Goal: Communication & Community: Participate in discussion

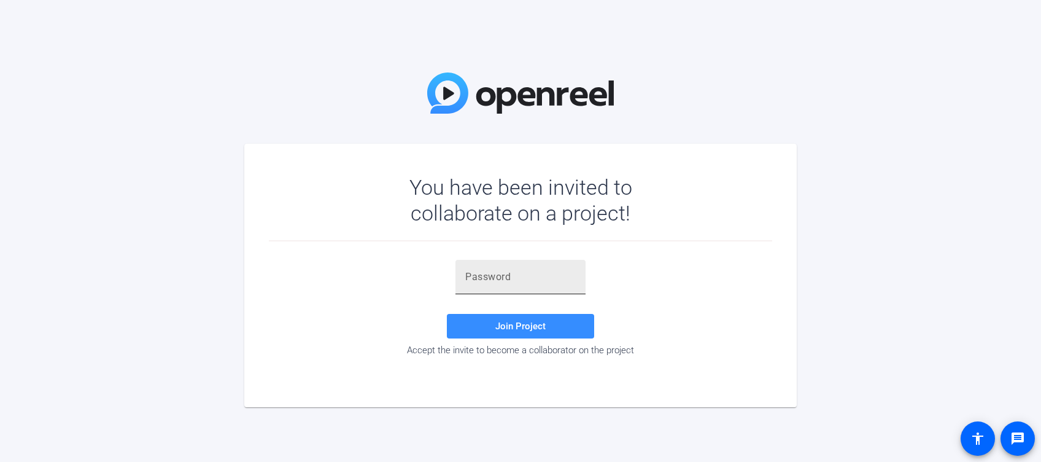
drag, startPoint x: 511, startPoint y: 270, endPoint x: 521, endPoint y: 289, distance: 21.1
click at [511, 270] on input "text" at bounding box center [520, 277] width 111 height 15
click at [535, 270] on input "text" at bounding box center [520, 277] width 111 height 15
paste input "XCW7UP"
type input "XCW7UP"
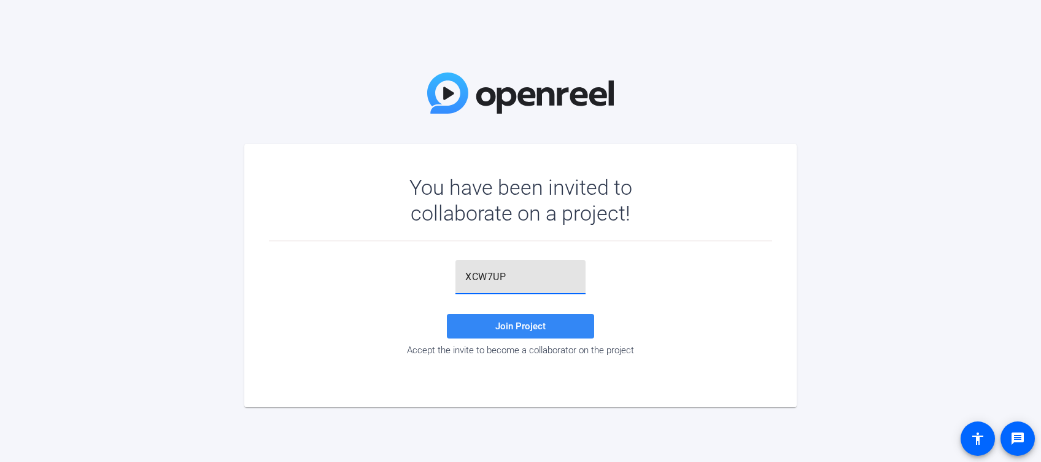
click at [526, 316] on span at bounding box center [520, 325] width 147 height 29
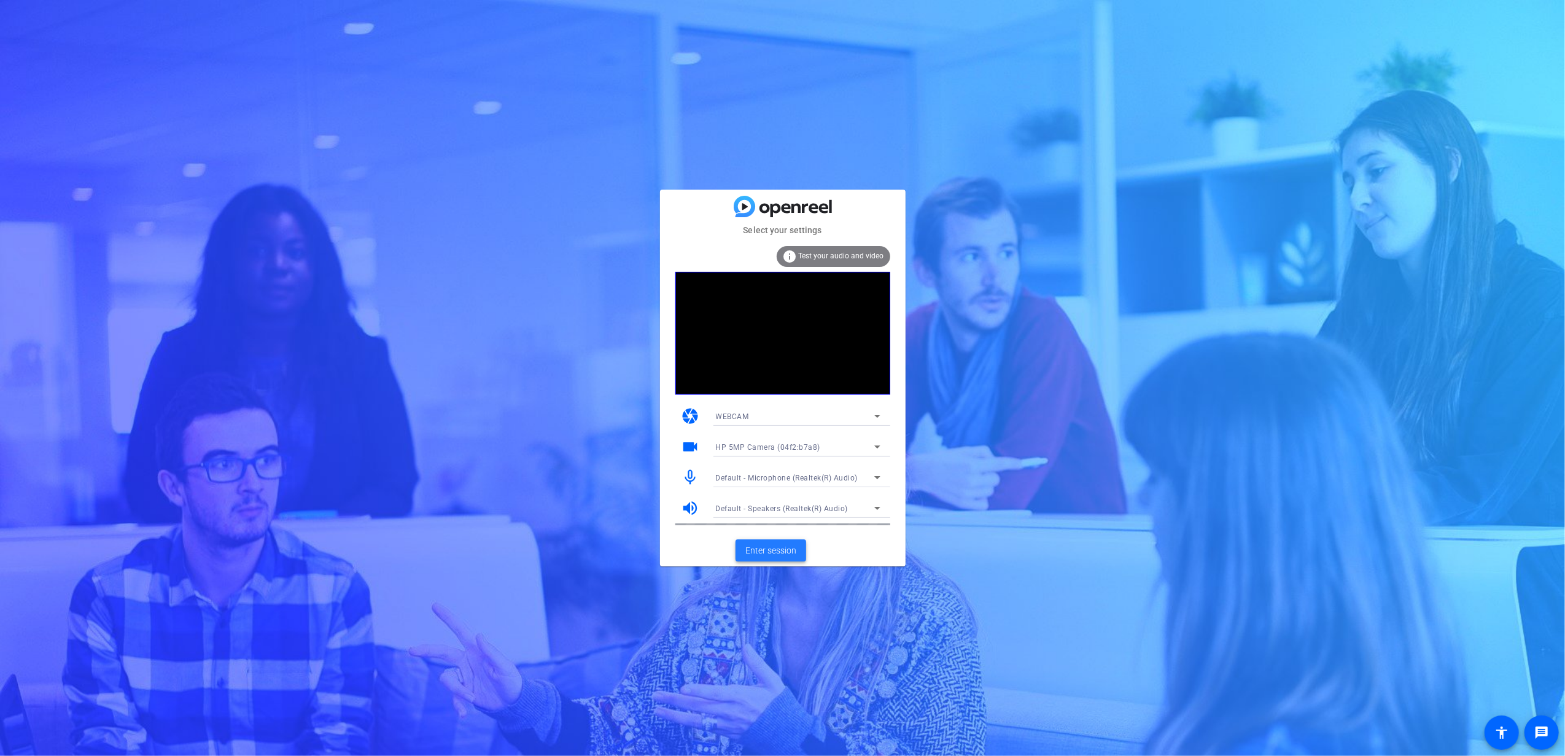
click at [762, 461] on span "Enter session" at bounding box center [770, 551] width 51 height 13
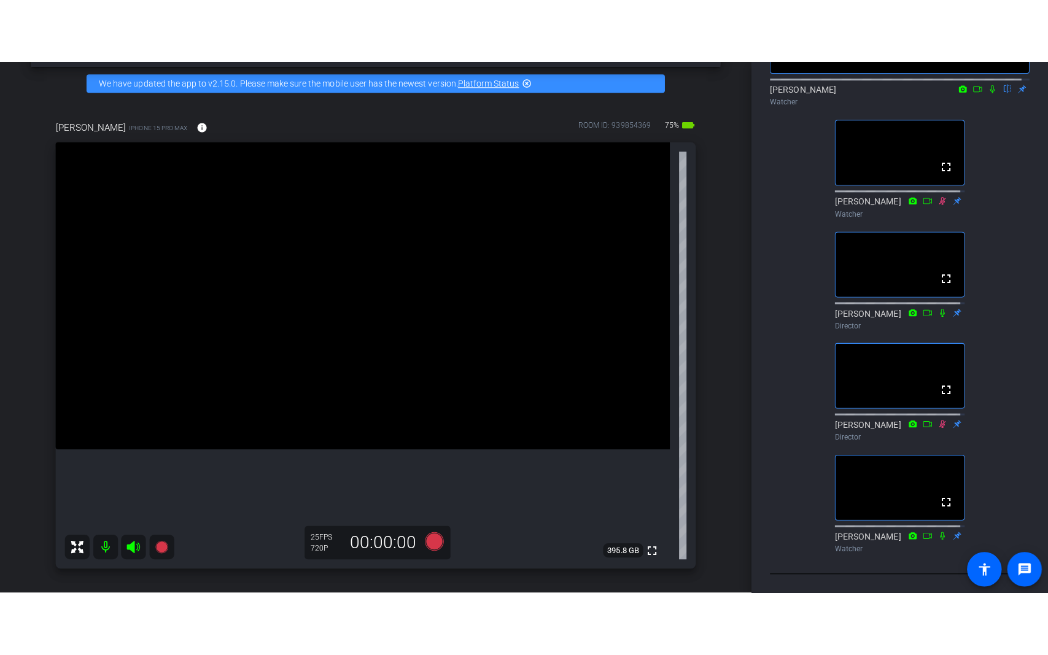
scroll to position [82, 0]
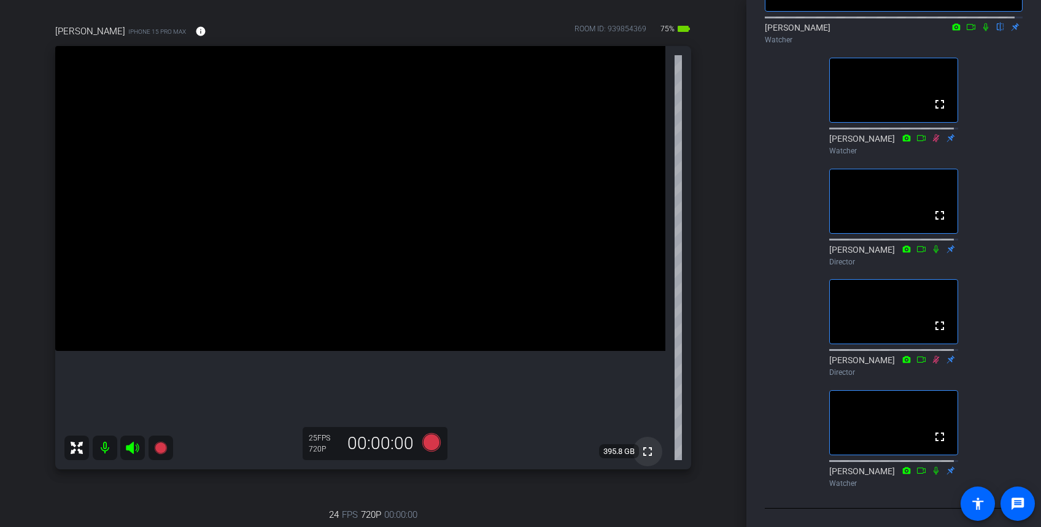
click at [640, 454] on mat-icon "fullscreen" at bounding box center [647, 451] width 15 height 15
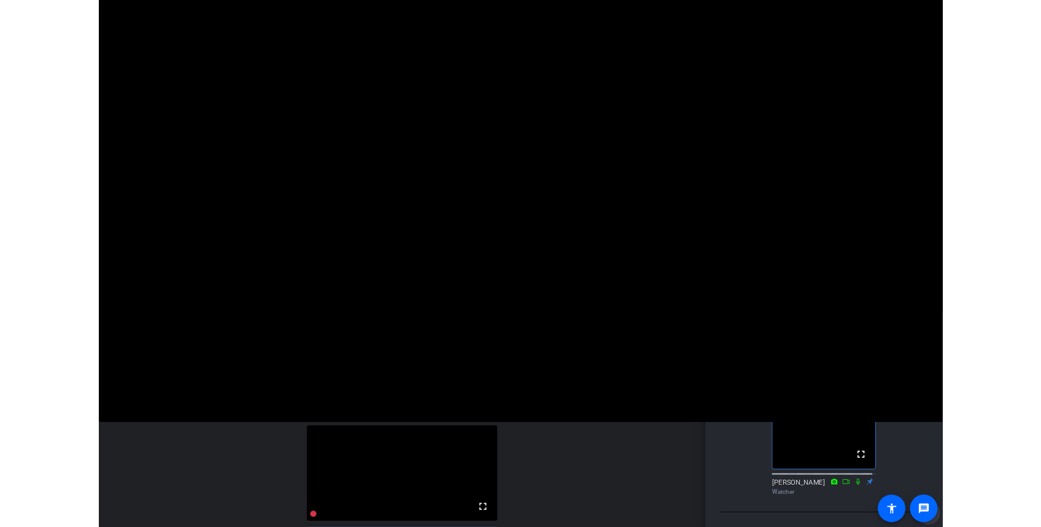
scroll to position [88, 0]
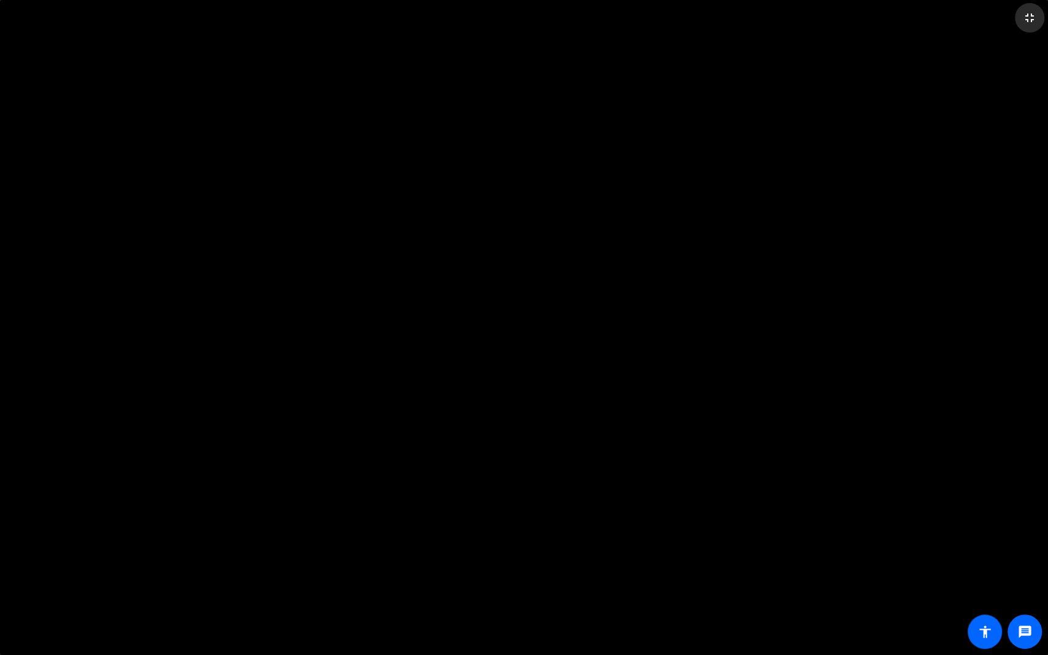
click at [1036, 17] on span at bounding box center [1029, 17] width 29 height 29
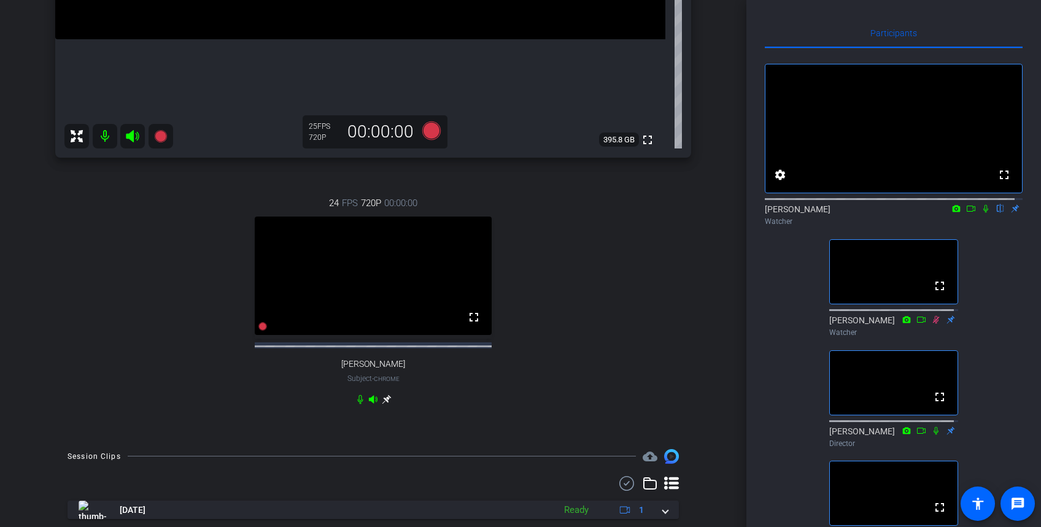
scroll to position [467, 0]
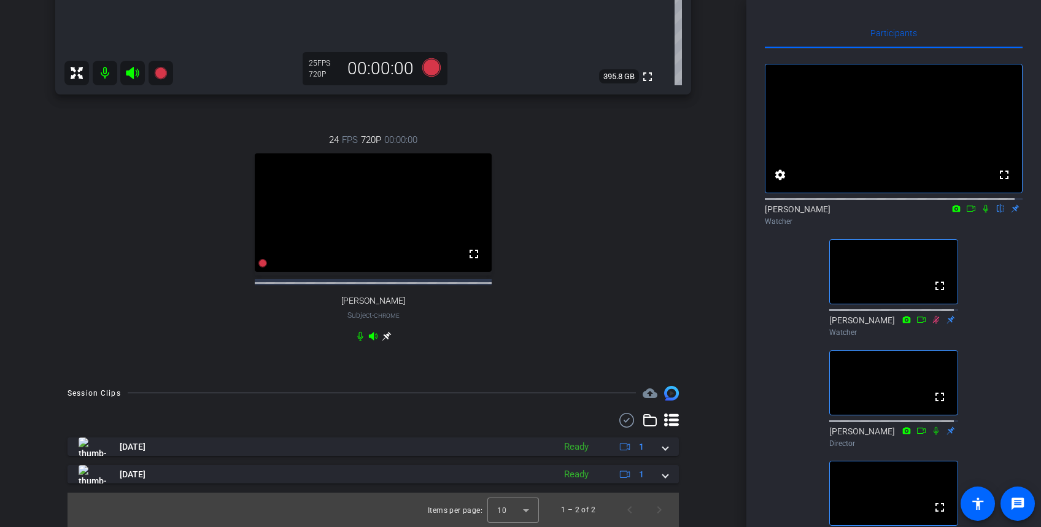
click at [953, 212] on icon at bounding box center [957, 208] width 8 height 7
click at [963, 220] on div at bounding box center [520, 263] width 1041 height 527
click at [966, 213] on icon at bounding box center [971, 208] width 10 height 9
click at [996, 213] on icon at bounding box center [1001, 208] width 10 height 9
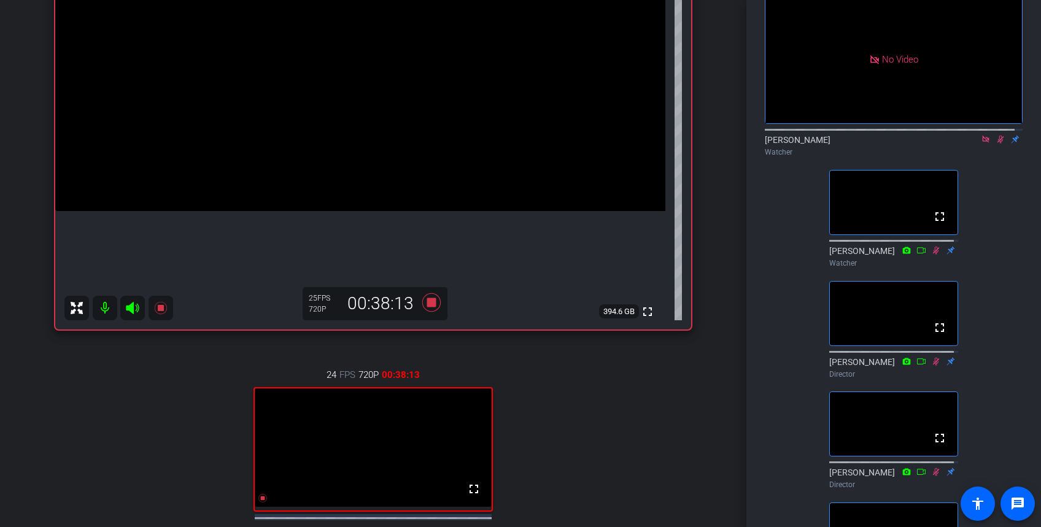
scroll to position [69, 0]
click at [981, 144] on icon at bounding box center [986, 140] width 10 height 9
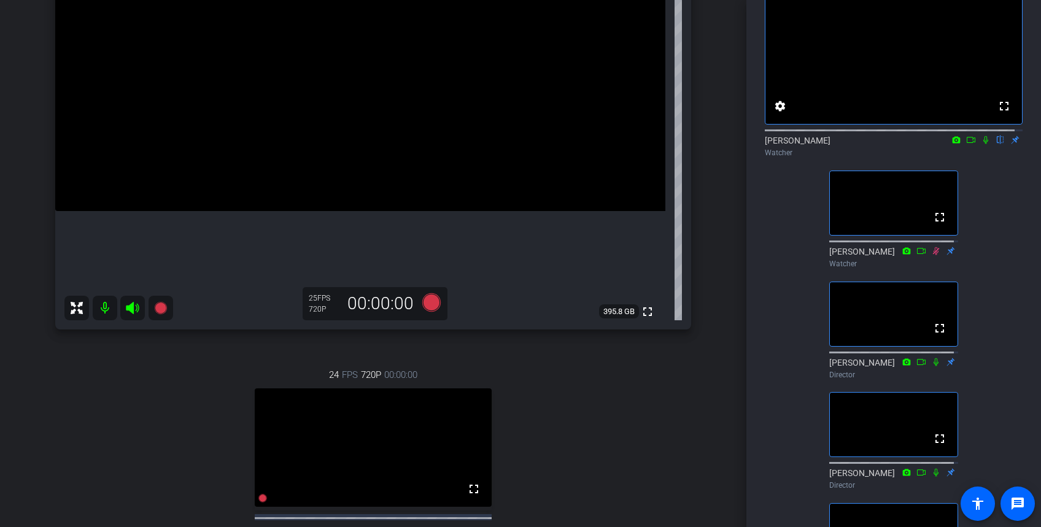
click at [953, 143] on icon at bounding box center [957, 139] width 8 height 7
click at [947, 150] on div at bounding box center [520, 263] width 1041 height 527
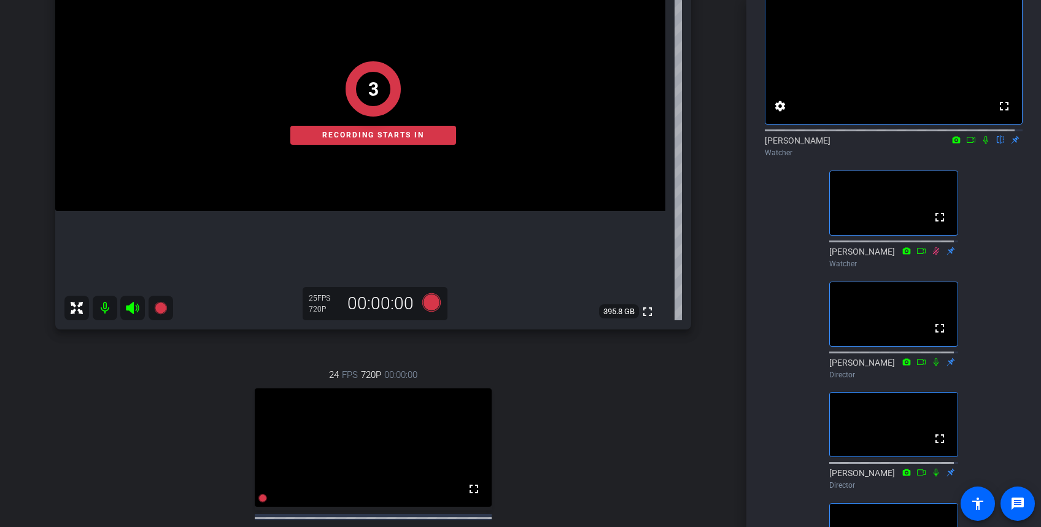
click at [981, 144] on icon at bounding box center [986, 140] width 10 height 9
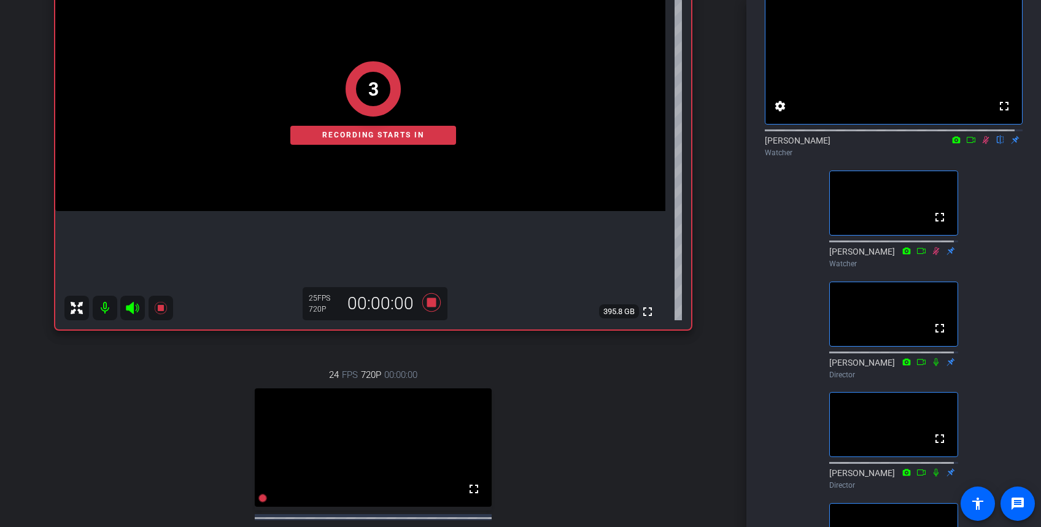
click at [966, 144] on icon at bounding box center [971, 140] width 10 height 9
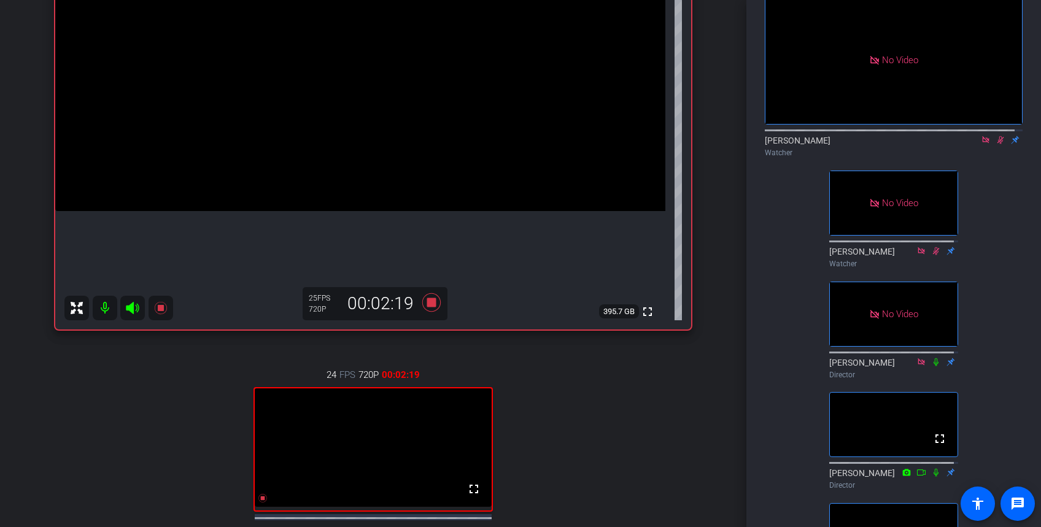
click at [982, 143] on icon at bounding box center [985, 139] width 7 height 7
click at [981, 144] on icon at bounding box center [986, 140] width 10 height 9
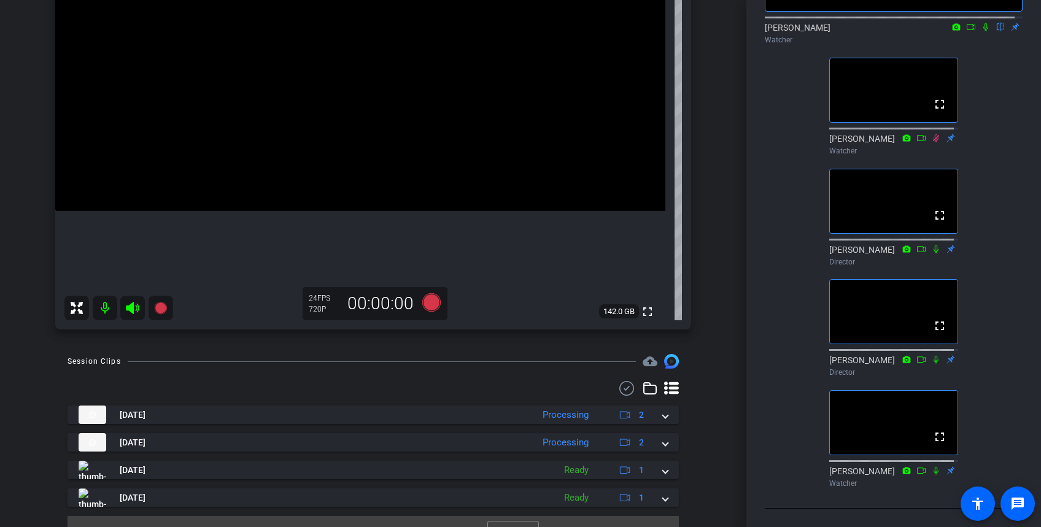
scroll to position [0, 0]
